Goal: Use online tool/utility: Utilize a website feature to perform a specific function

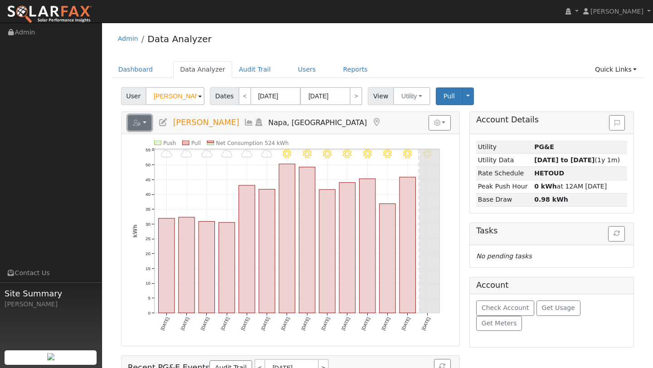
click at [148, 127] on button "button" at bounding box center [140, 122] width 24 height 15
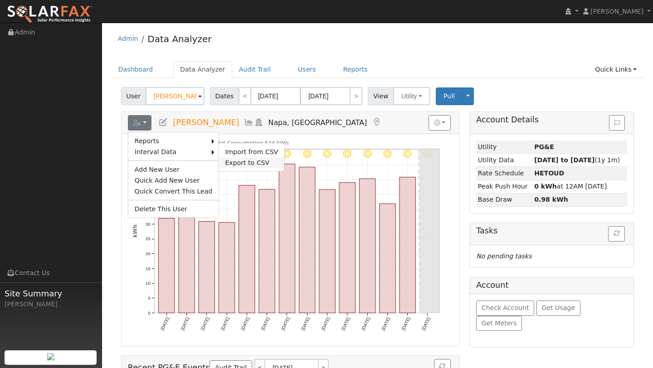
click at [222, 158] on link "Export to CSV" at bounding box center [252, 162] width 66 height 11
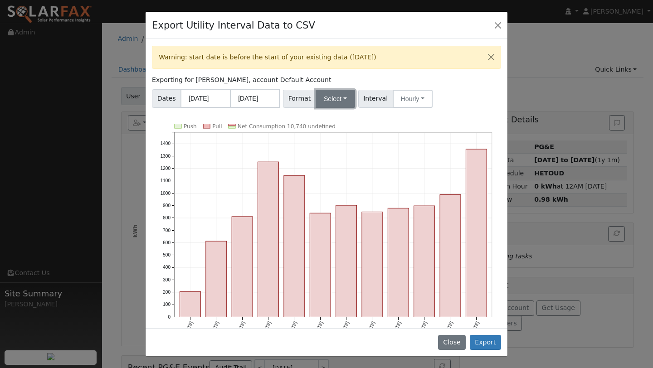
click at [332, 96] on button "Select" at bounding box center [335, 99] width 39 height 18
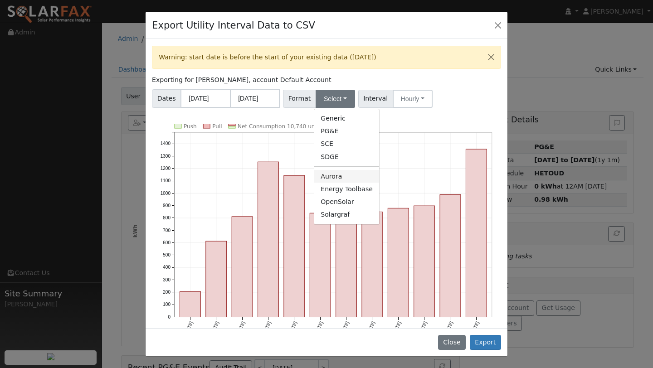
click at [336, 176] on link "Aurora" at bounding box center [346, 176] width 65 height 13
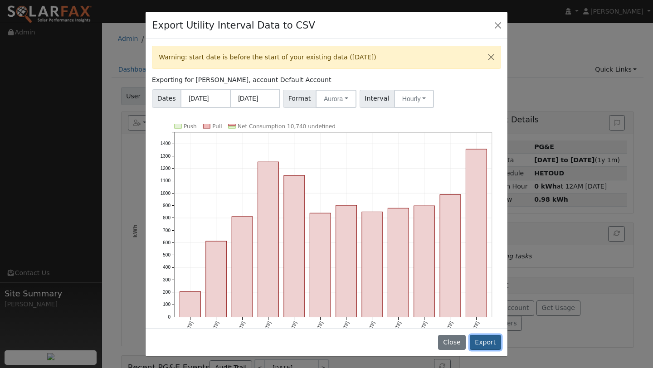
click at [476, 340] on button "Export" at bounding box center [485, 342] width 31 height 15
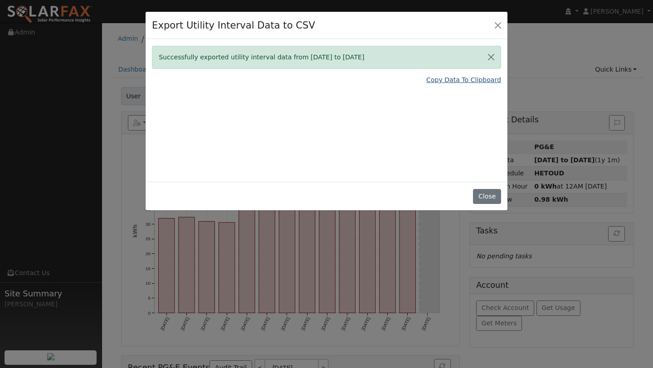
click at [443, 84] on link "Copy Data To Clipboard" at bounding box center [463, 80] width 75 height 10
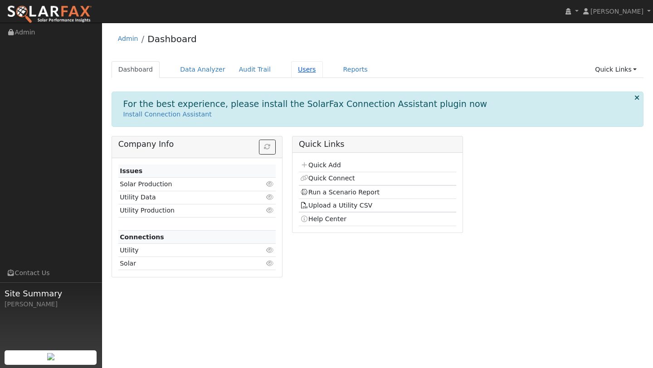
click at [304, 68] on link "Users" at bounding box center [307, 69] width 32 height 17
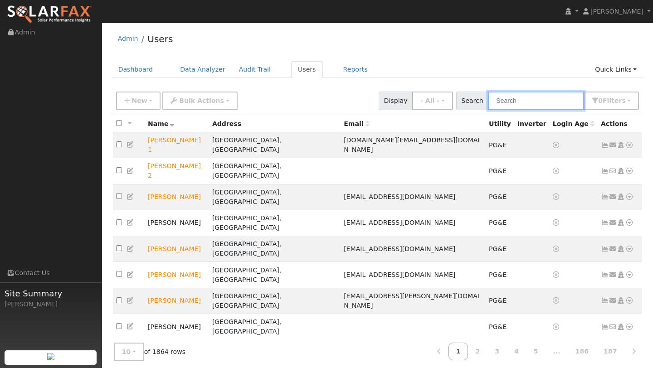
click at [523, 110] on input "text" at bounding box center [536, 101] width 96 height 19
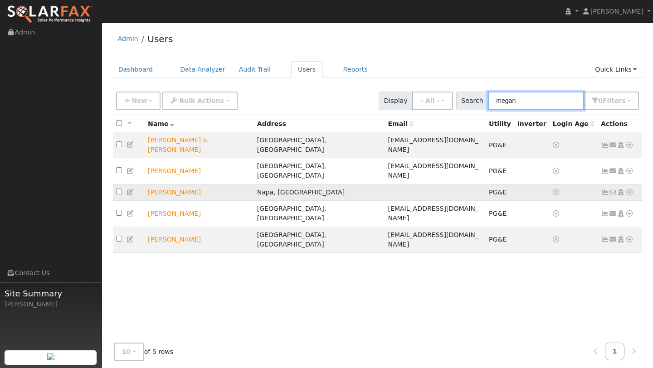
type input "megan"
click at [629, 189] on icon at bounding box center [630, 192] width 8 height 6
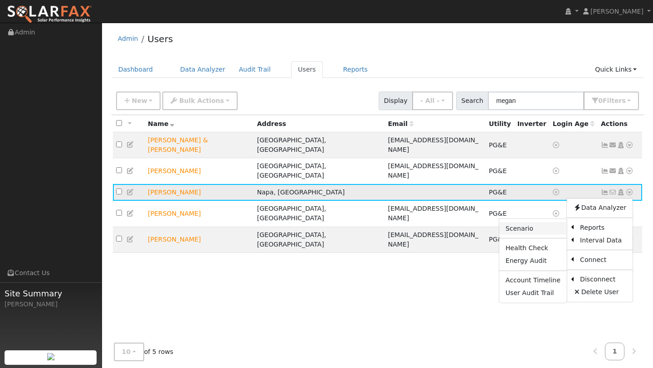
click at [539, 222] on link "Scenario" at bounding box center [533, 228] width 68 height 13
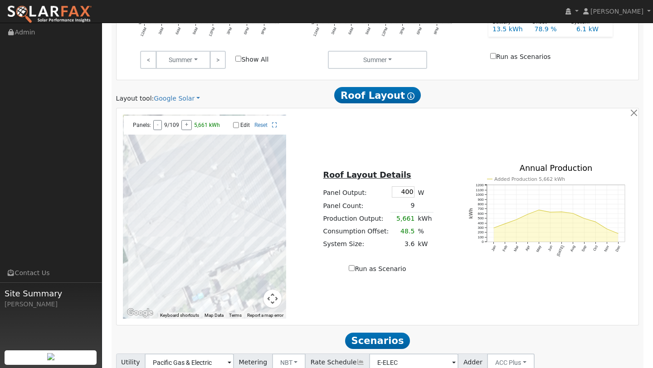
scroll to position [525, 0]
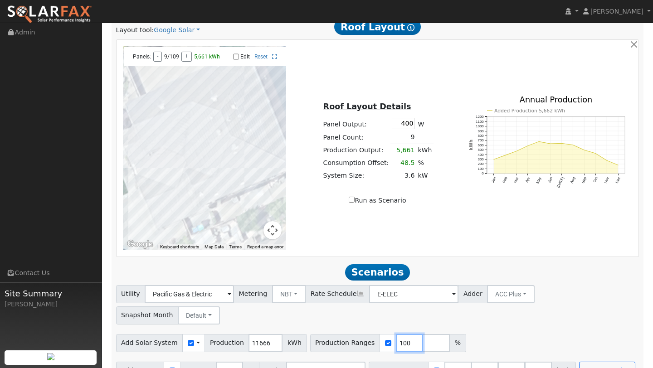
click at [400, 334] on input "100" at bounding box center [409, 343] width 27 height 18
type input "116"
click at [582, 362] on button "Run Scenarios" at bounding box center [607, 371] width 56 height 18
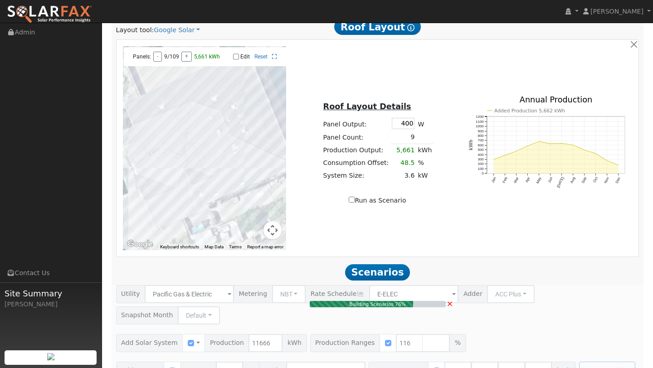
type input "9.0"
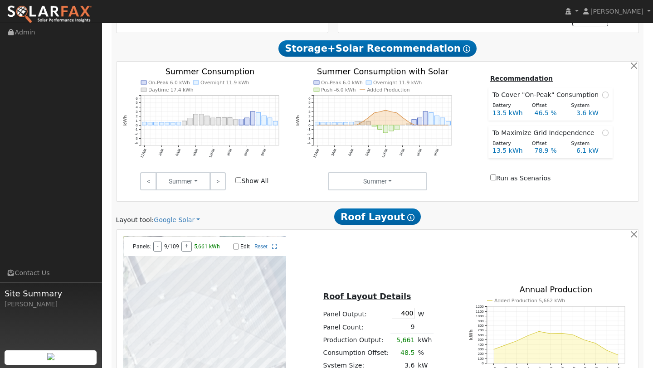
scroll to position [0, 0]
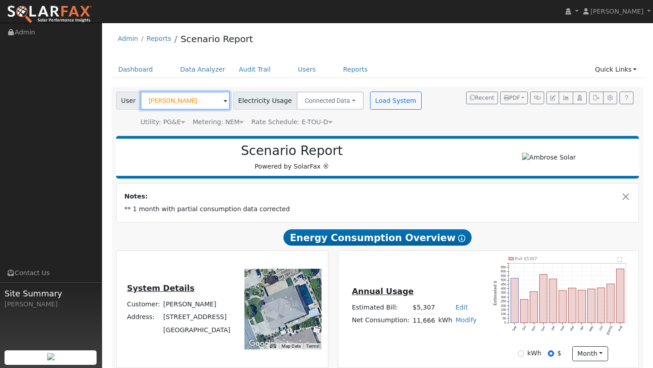
click at [167, 96] on input "[PERSON_NAME]" at bounding box center [185, 101] width 89 height 18
click at [167, 97] on input "[PERSON_NAME]" at bounding box center [185, 101] width 89 height 18
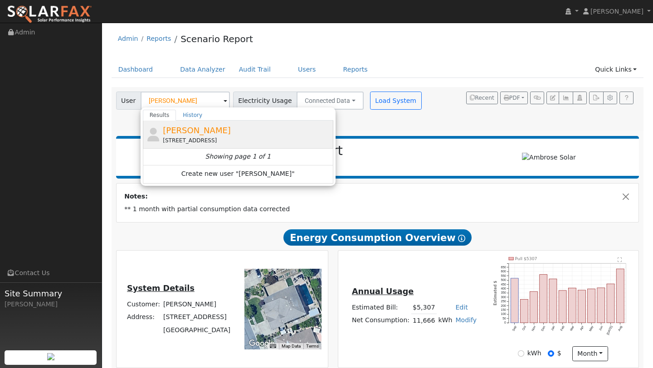
click at [185, 142] on div "4638 Geranium Place, Oakland, CA 94619" at bounding box center [247, 141] width 168 height 8
type input "Chris McCoy"
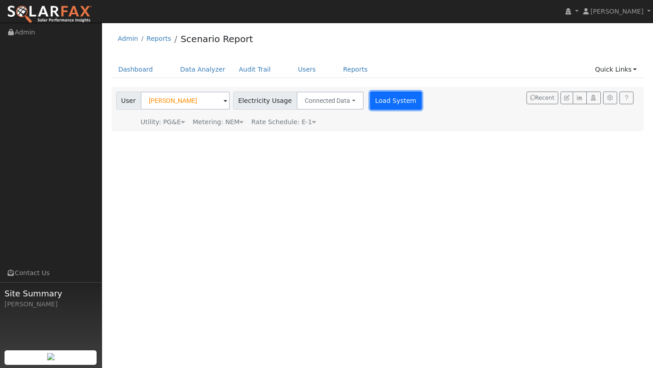
click at [374, 94] on button "Load System" at bounding box center [396, 101] width 52 height 18
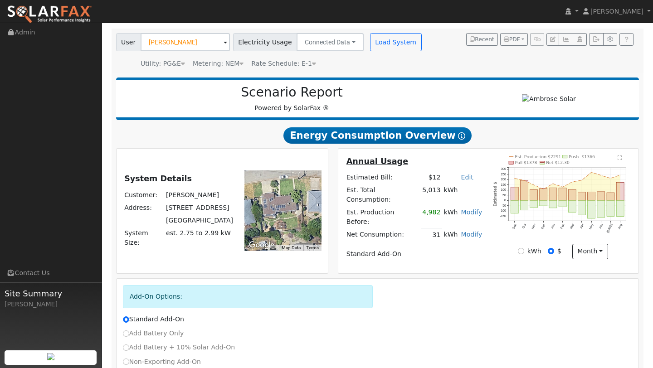
scroll to position [110, 0]
